Goal: Obtain resource: Download file/media

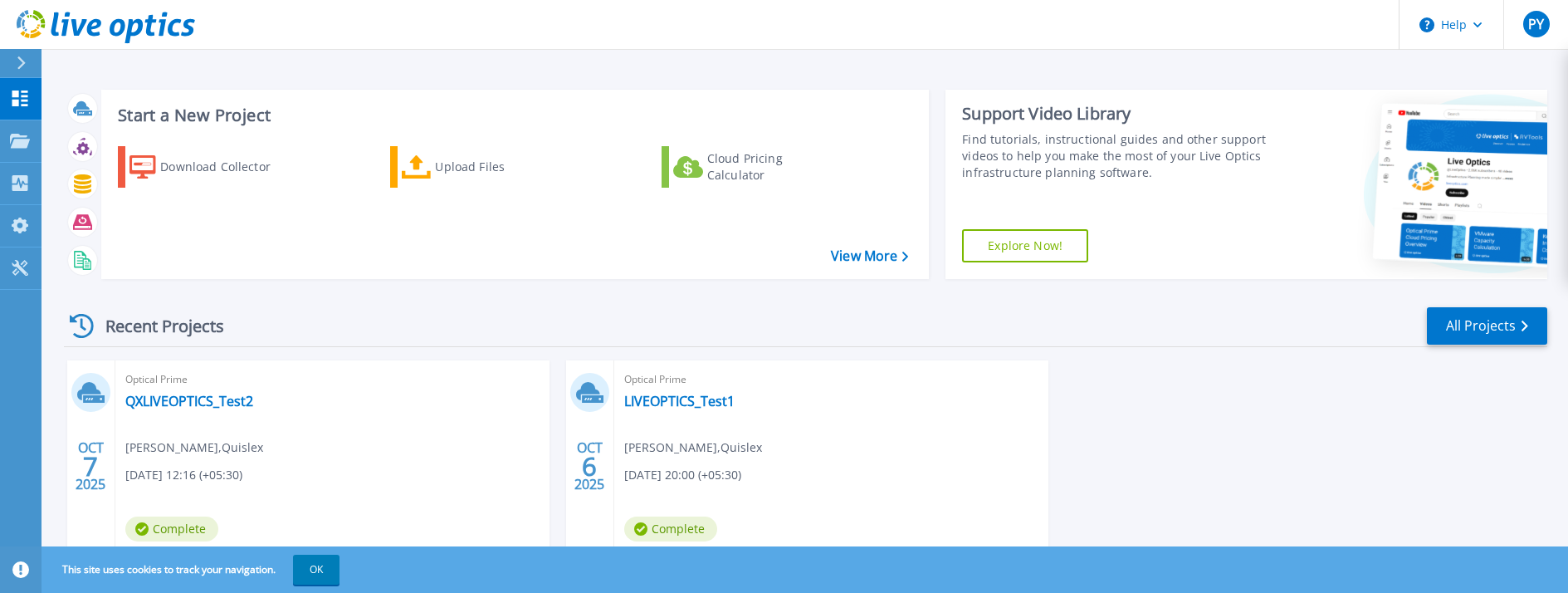
scroll to position [54, 0]
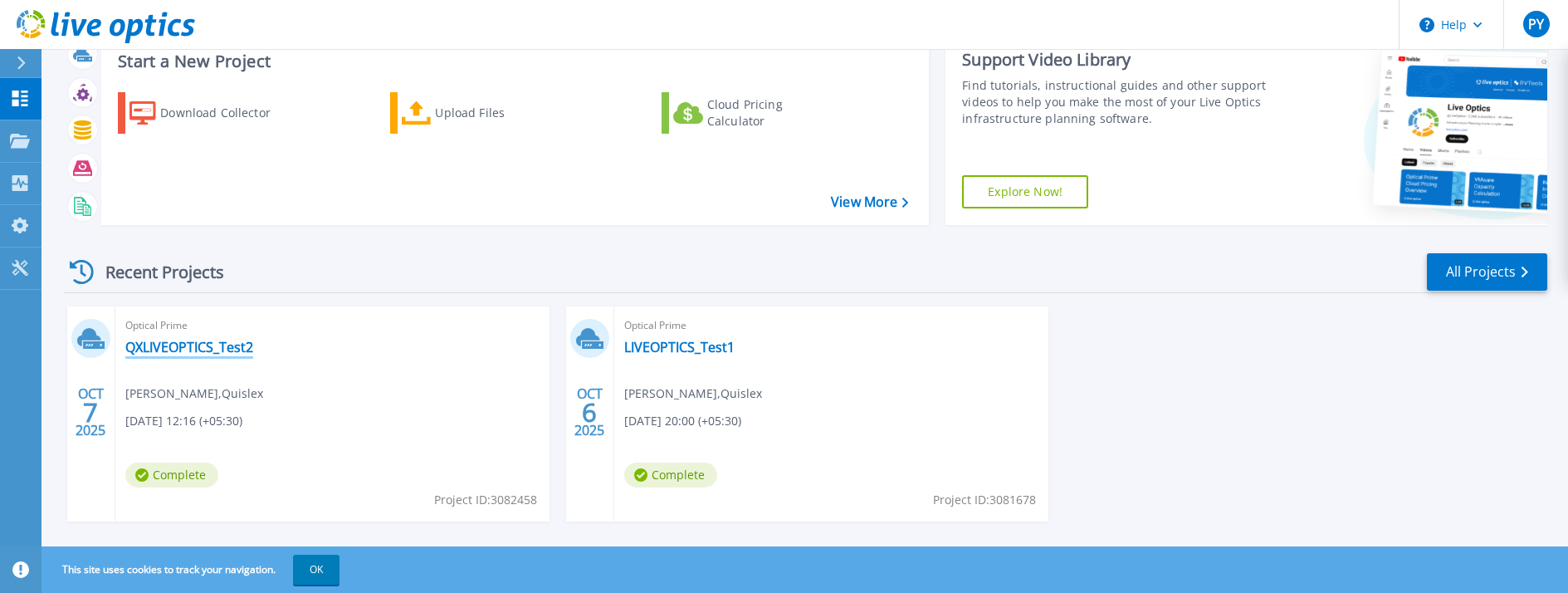
click at [165, 344] on link "QXLIVEOPTICS_Test2" at bounding box center [189, 346] width 128 height 16
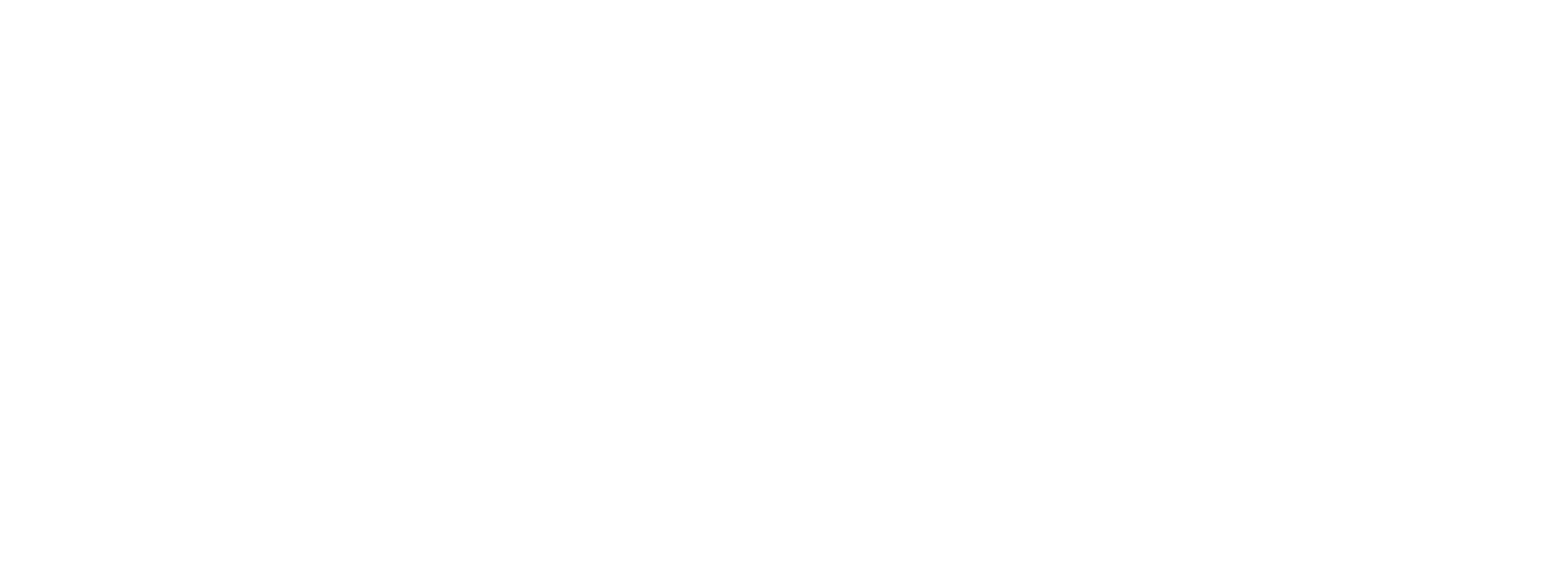
scroll to position [0, 0]
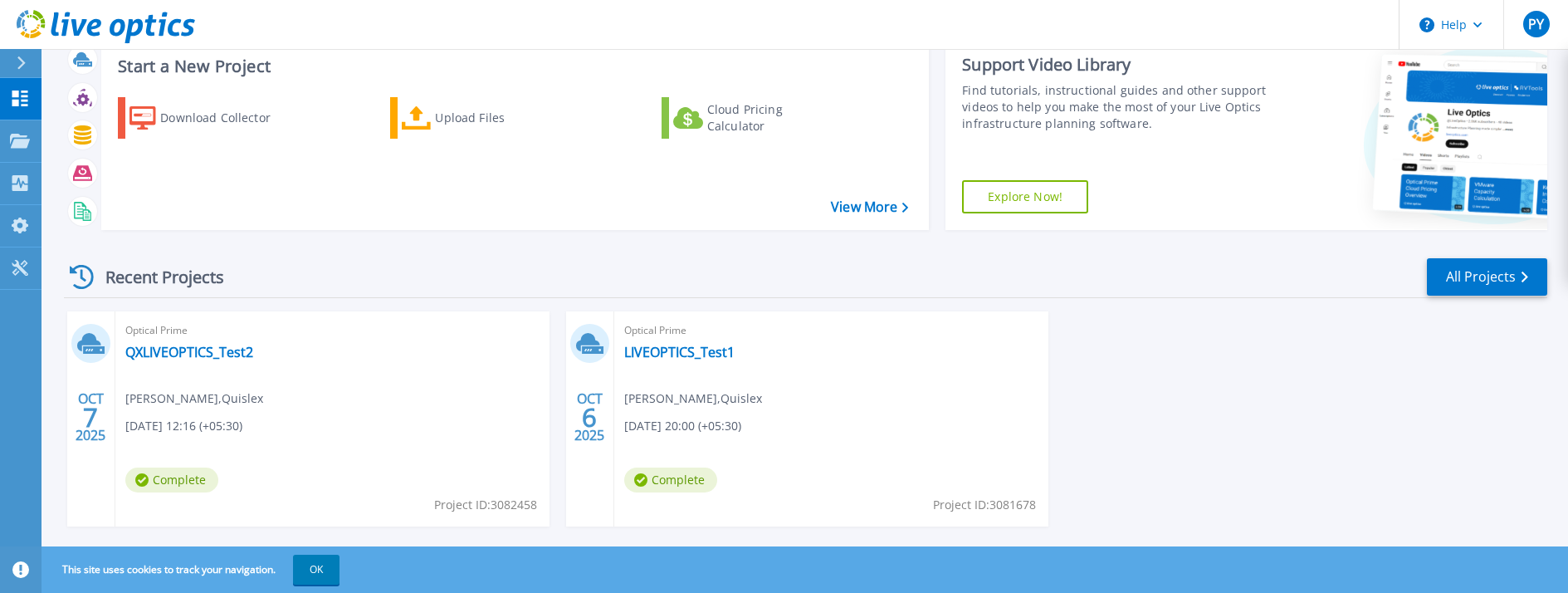
scroll to position [79, 0]
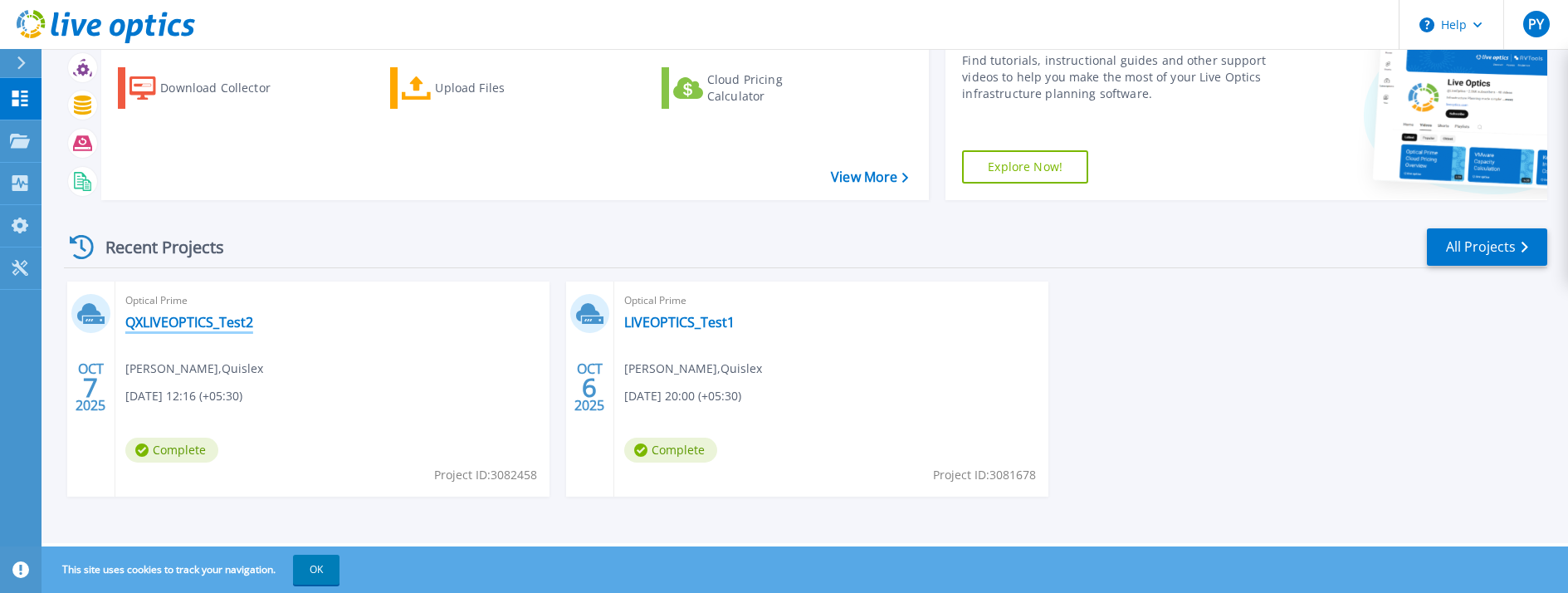
click at [165, 321] on link "QXLIVEOPTICS_Test2" at bounding box center [189, 322] width 128 height 16
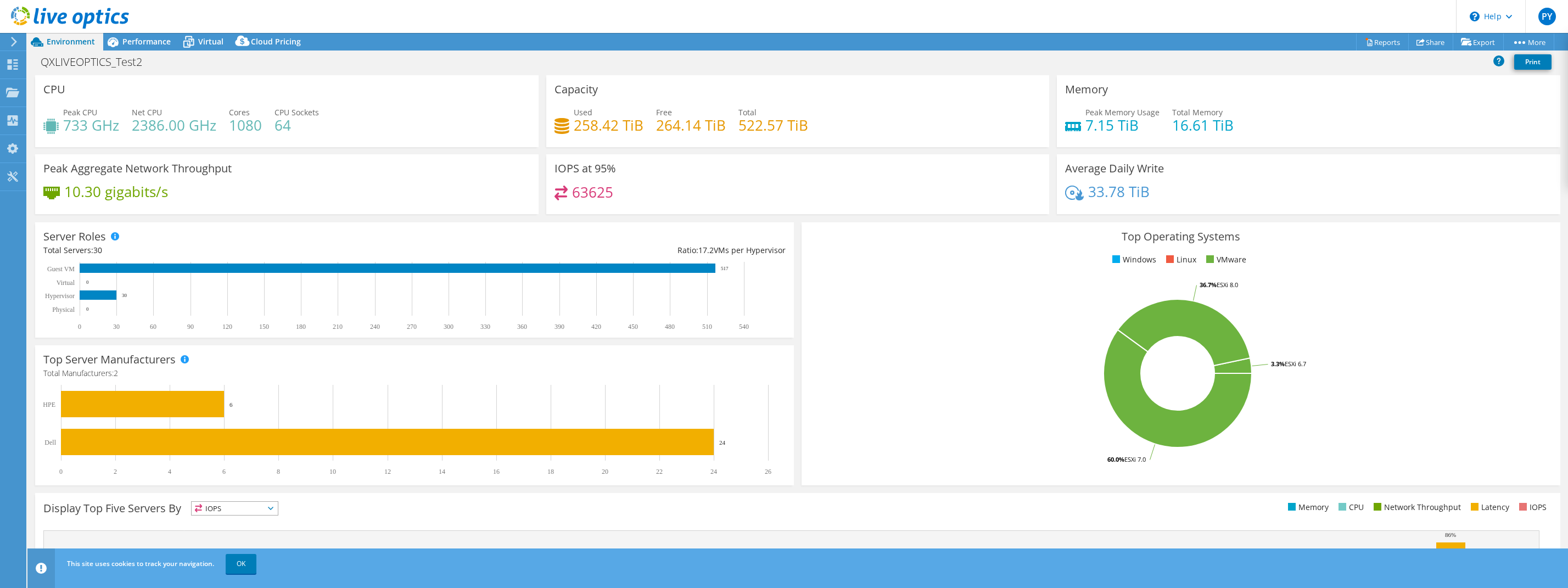
click at [1045, 15] on header "PY End User Praveen Yajjala praveen.yajjala@quislex.net Quislex My Profile Log …" at bounding box center [784, 17] width 1568 height 33
click at [1045, 41] on link "Reports" at bounding box center [1382, 42] width 53 height 17
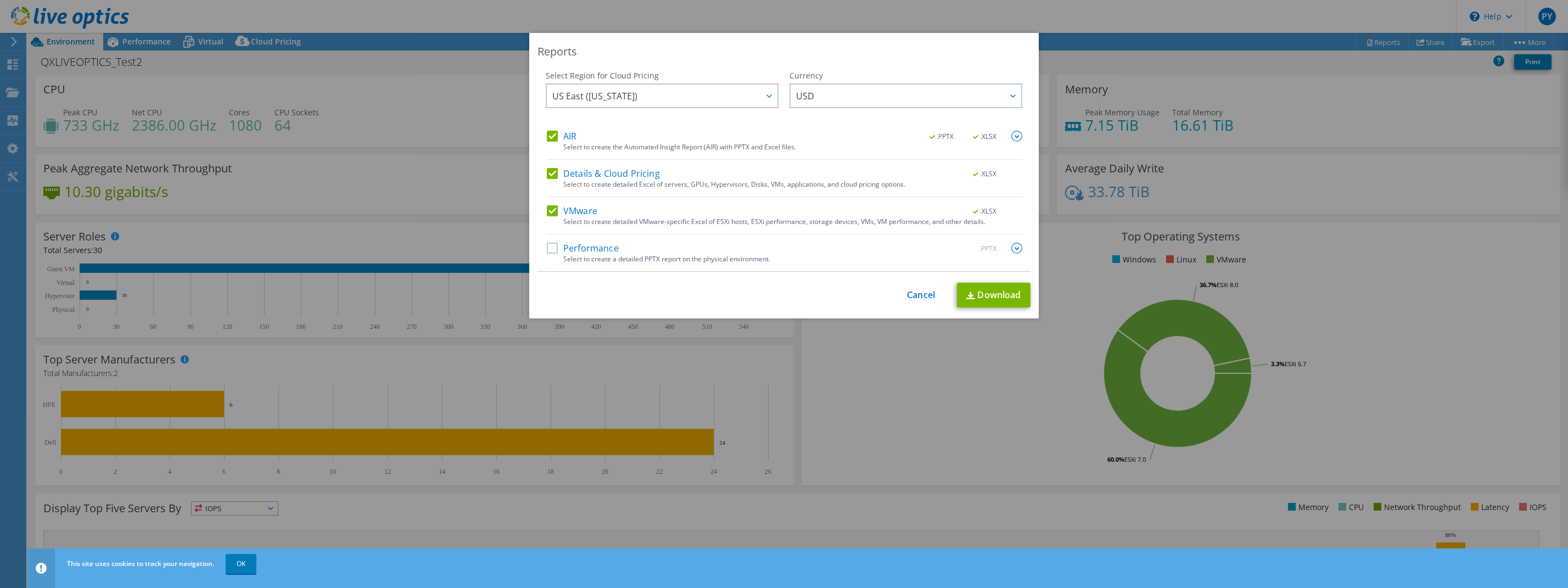
click at [547, 137] on label "AIR" at bounding box center [562, 136] width 30 height 11
click at [0, 0] on input "AIR" at bounding box center [0, 0] width 0 height 0
click at [547, 175] on label "Details & Cloud Pricing" at bounding box center [603, 173] width 113 height 11
click at [0, 0] on input "Details & Cloud Pricing" at bounding box center [0, 0] width 0 height 0
click at [547, 249] on label "Performance" at bounding box center [583, 248] width 72 height 11
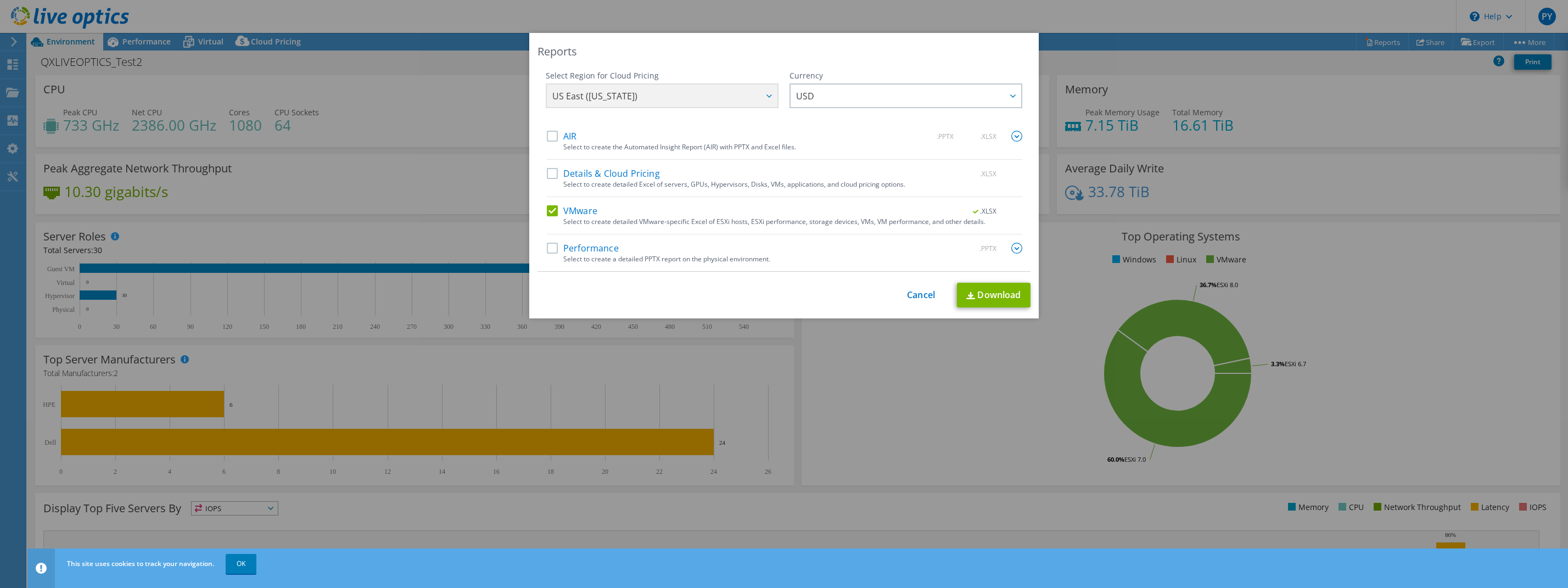
click at [0, 0] on input "Performance" at bounding box center [0, 0] width 0 height 0
click at [1008, 92] on div at bounding box center [1013, 96] width 18 height 22
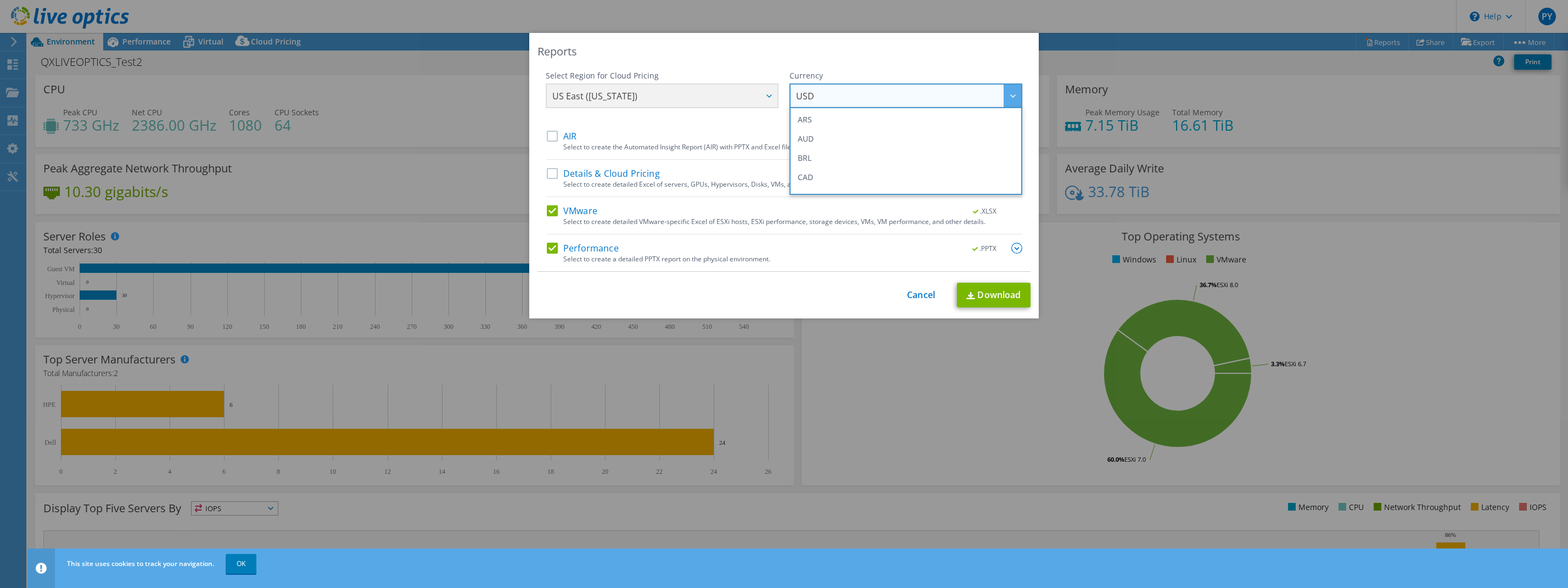
click at [1009, 93] on div at bounding box center [1013, 96] width 18 height 22
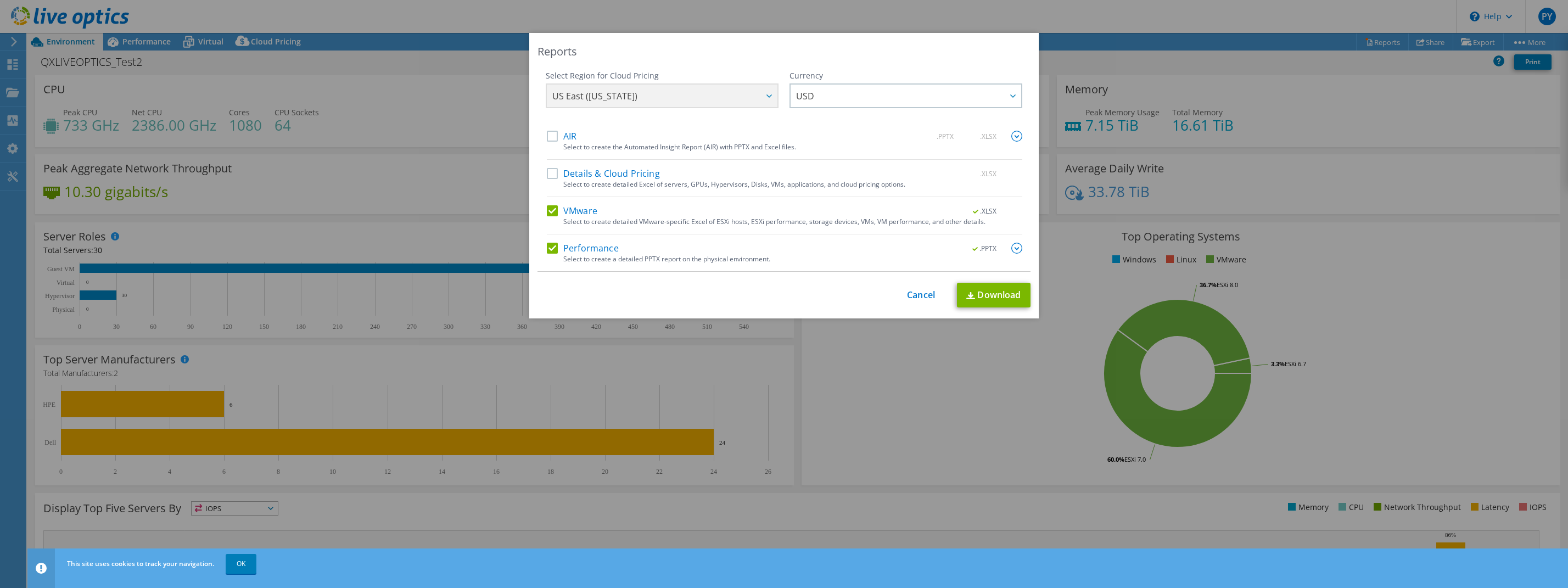
click at [623, 91] on div "US East (Virginia) Asia Pacific (Hong Kong) Asia Pacific (Mumbai) Asia Pacific …" at bounding box center [662, 97] width 233 height 27
click at [629, 98] on div "US East (Virginia) Asia Pacific (Hong Kong) Asia Pacific (Mumbai) Asia Pacific …" at bounding box center [662, 97] width 233 height 27
click at [763, 97] on div "US East (Virginia) Asia Pacific (Hong Kong) Asia Pacific (Mumbai) Asia Pacific …" at bounding box center [662, 97] width 233 height 27
click at [884, 94] on span "USD" at bounding box center [909, 96] width 225 height 22
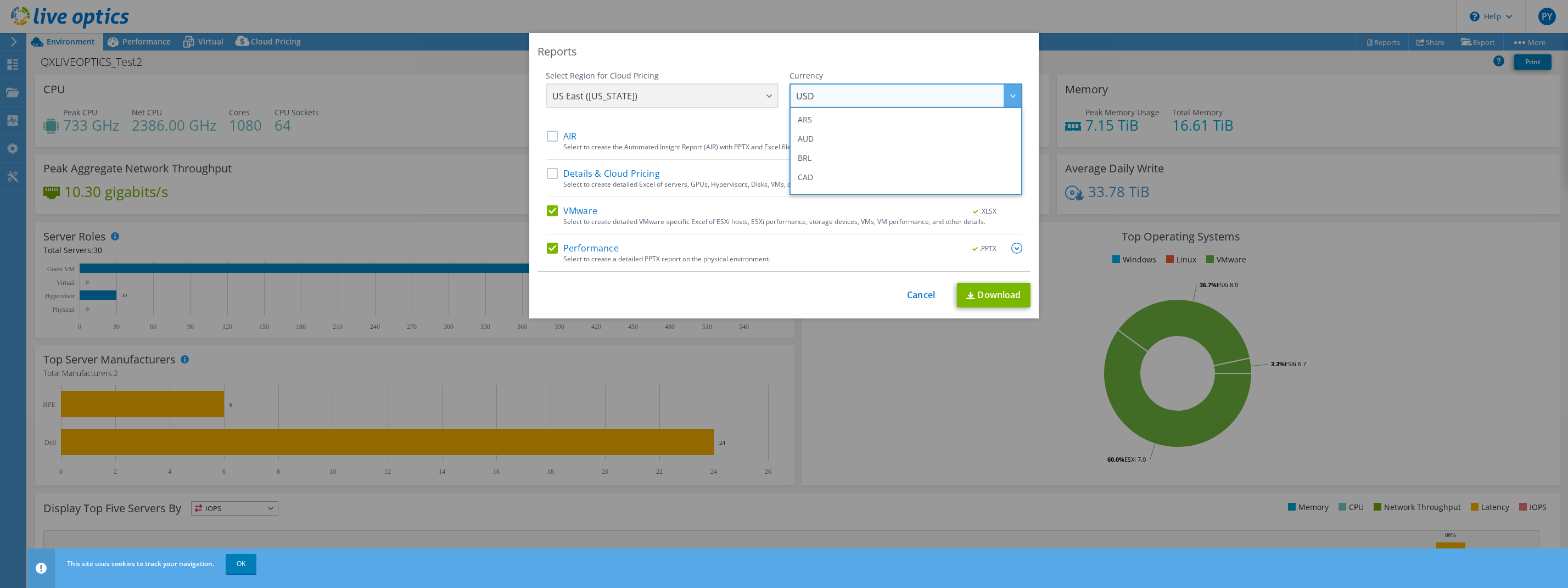
click at [884, 94] on span "USD" at bounding box center [909, 96] width 225 height 22
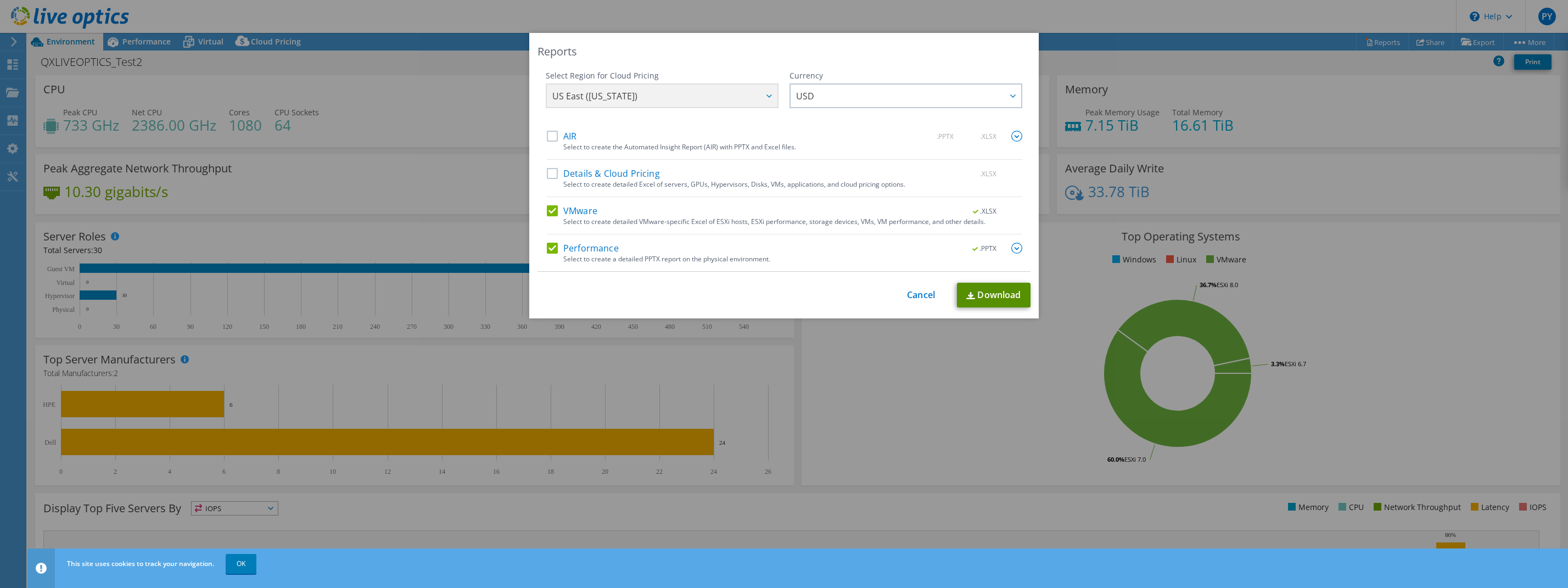
click at [995, 297] on link "Download" at bounding box center [993, 295] width 73 height 25
